Goal: Entertainment & Leisure: Consume media (video, audio)

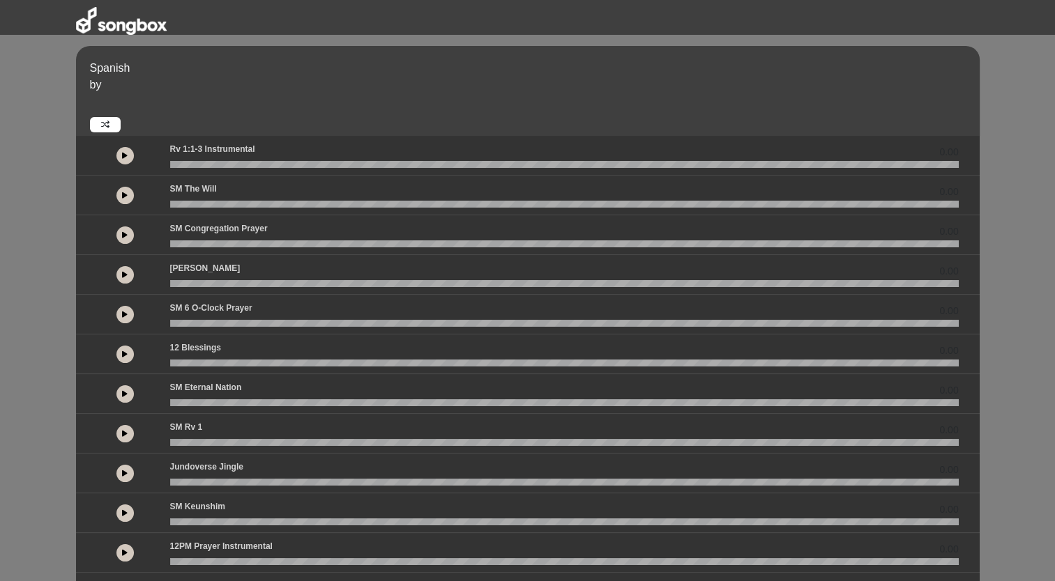
click at [123, 148] on button at bounding box center [124, 155] width 17 height 17
click at [229, 160] on div "Jundoverse Jingle 0.00" at bounding box center [564, 152] width 805 height 18
click at [123, 153] on icon at bounding box center [125, 155] width 6 height 7
click at [123, 190] on button at bounding box center [124, 195] width 17 height 17
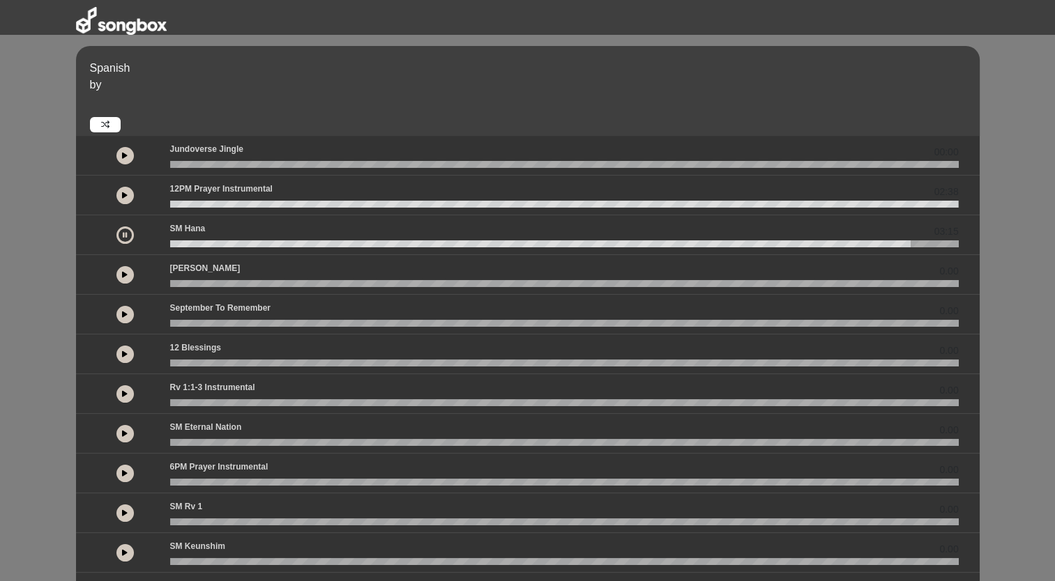
click at [121, 236] on button at bounding box center [124, 235] width 17 height 17
